Goal: Entertainment & Leisure: Consume media (video, audio)

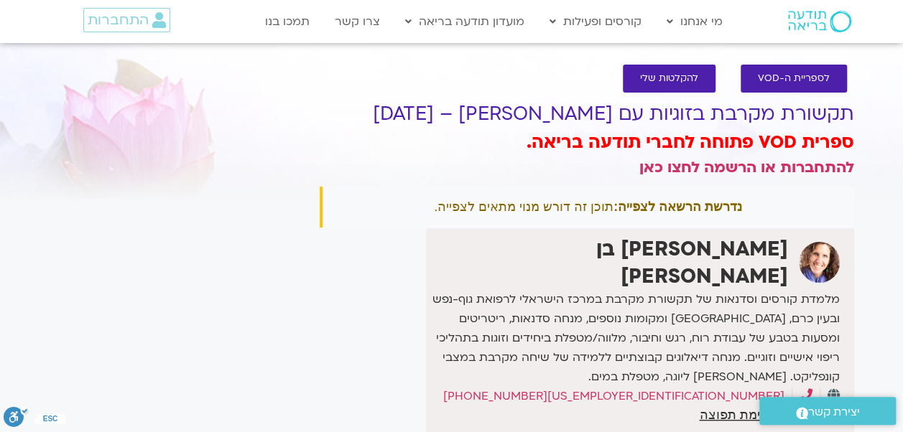
scroll to position [4, 0]
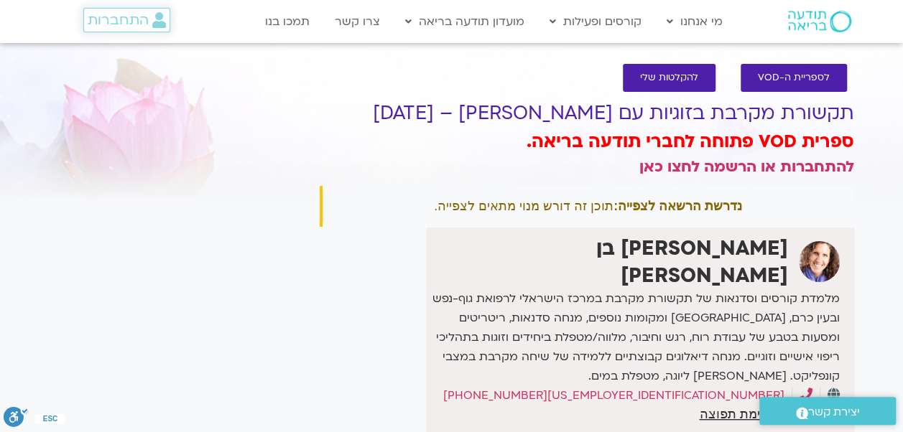
click at [132, 18] on span "התחברות" at bounding box center [118, 20] width 61 height 16
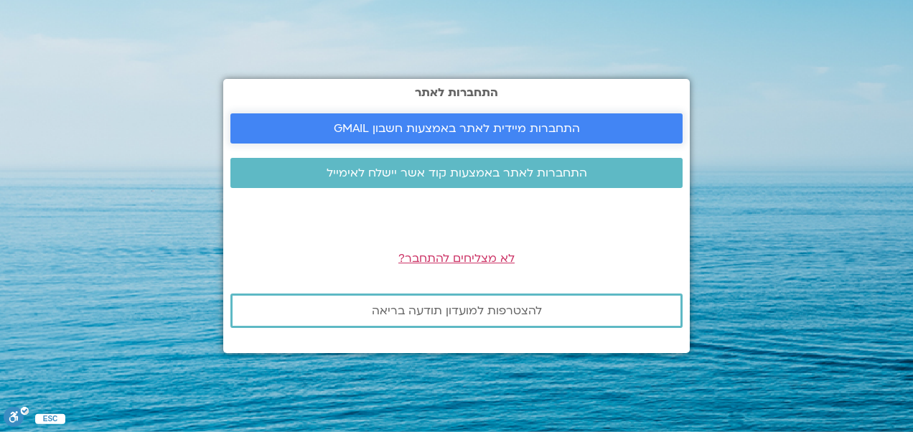
click at [372, 134] on span "התחברות מיידית לאתר באמצעות חשבון GMAIL" at bounding box center [457, 128] width 246 height 13
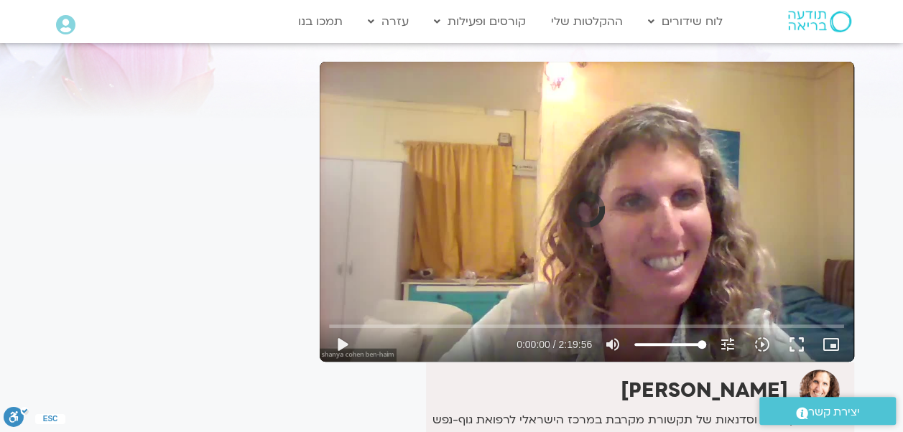
scroll to position [89, 0]
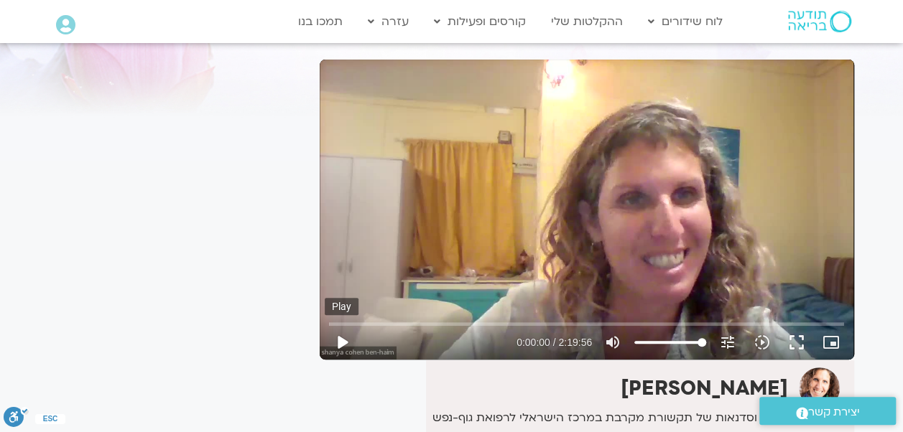
click at [343, 343] on button "play_arrow" at bounding box center [342, 342] width 34 height 34
type input "3.900794"
drag, startPoint x: 339, startPoint y: 323, endPoint x: 362, endPoint y: 320, distance: 23.2
click at [362, 320] on input "Seek" at bounding box center [586, 324] width 515 height 9
drag, startPoint x: 361, startPoint y: 323, endPoint x: 373, endPoint y: 325, distance: 12.3
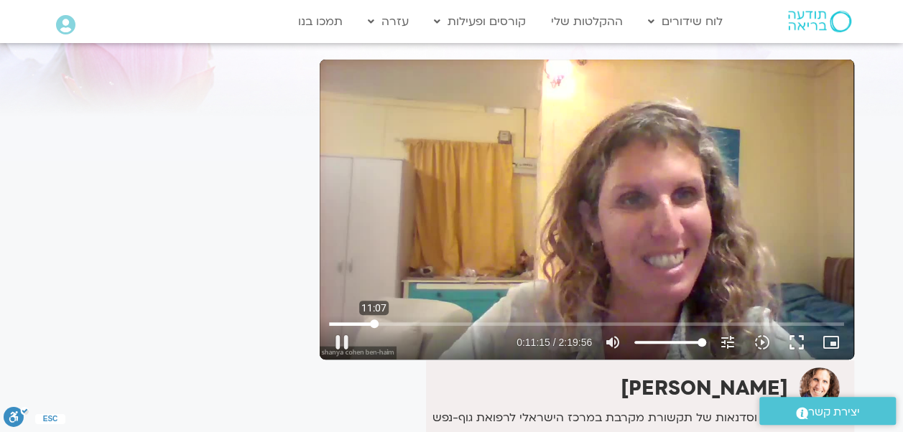
click at [373, 325] on input "Seek" at bounding box center [586, 324] width 515 height 9
click at [395, 326] on input "Seek" at bounding box center [586, 324] width 515 height 9
click at [376, 325] on input "Seek" at bounding box center [586, 324] width 515 height 9
click at [345, 342] on button "pause" at bounding box center [342, 342] width 34 height 34
click at [345, 342] on button "play_arrow" at bounding box center [342, 342] width 34 height 34
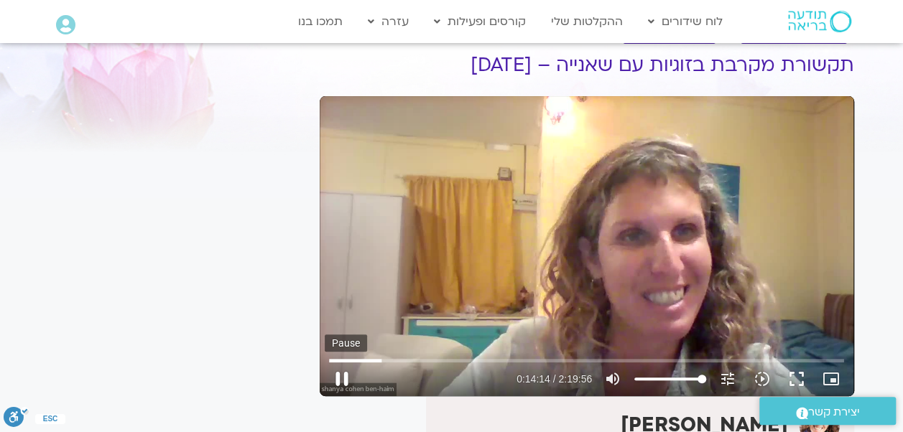
scroll to position [52, 0]
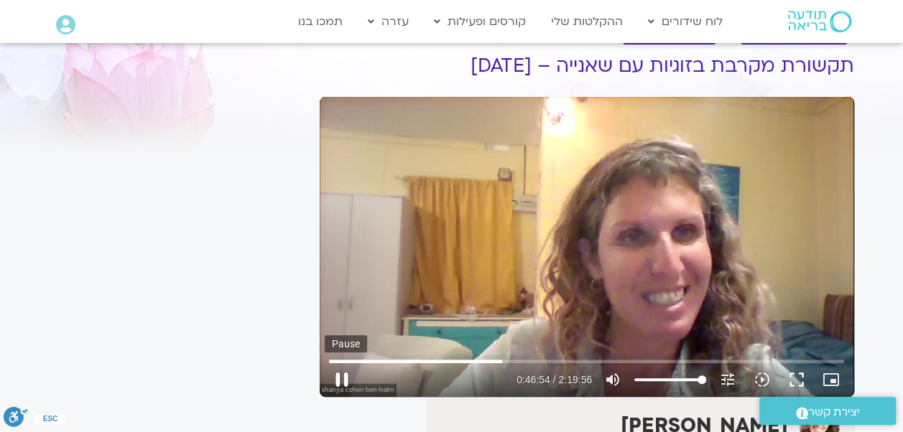
click at [342, 381] on button "pause" at bounding box center [342, 380] width 34 height 34
type input "2815.042529"
